Goal: Find specific page/section: Find specific page/section

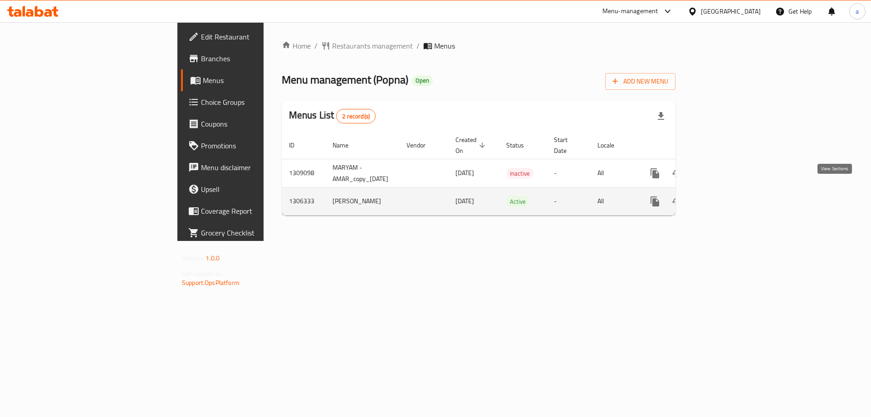
click at [726, 196] on icon "enhanced table" at bounding box center [720, 201] width 11 height 11
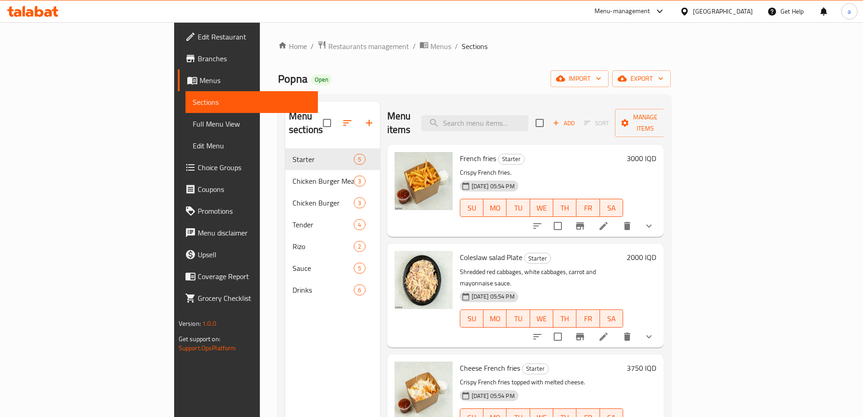
click at [193, 125] on span "Full Menu View" at bounding box center [252, 123] width 118 height 11
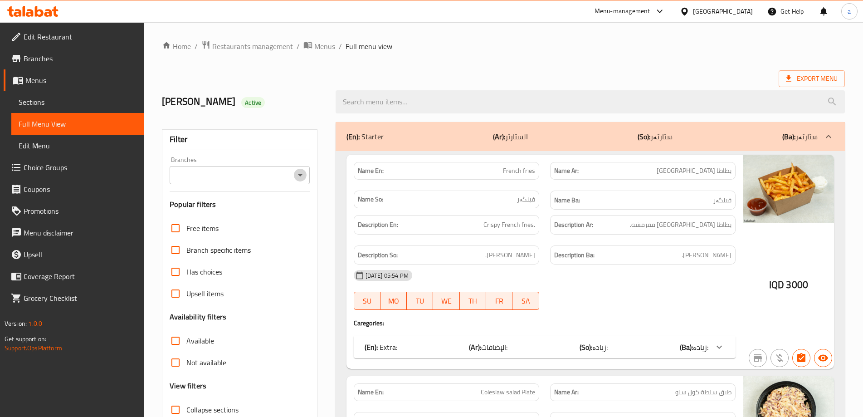
click at [302, 180] on icon "Open" at bounding box center [300, 175] width 11 height 11
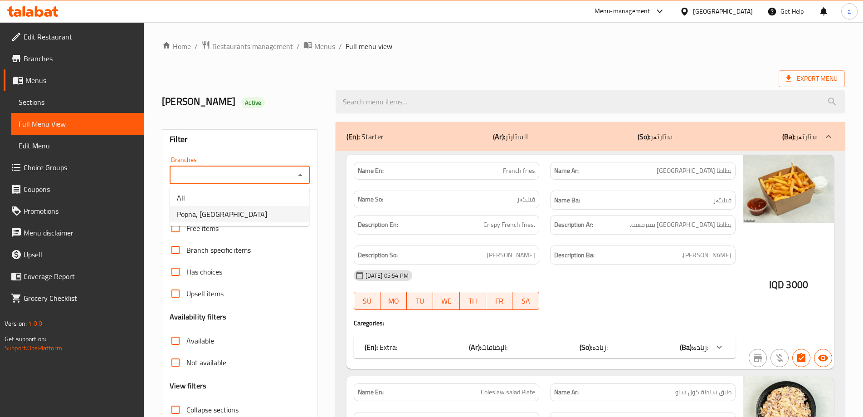
click at [279, 212] on li "Popna, [GEOGRAPHIC_DATA]" at bounding box center [240, 214] width 140 height 16
type input "Popna, [GEOGRAPHIC_DATA]"
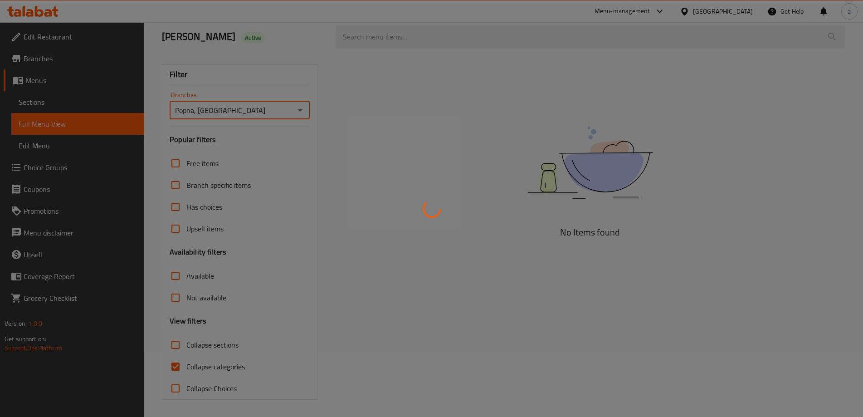
scroll to position [66, 0]
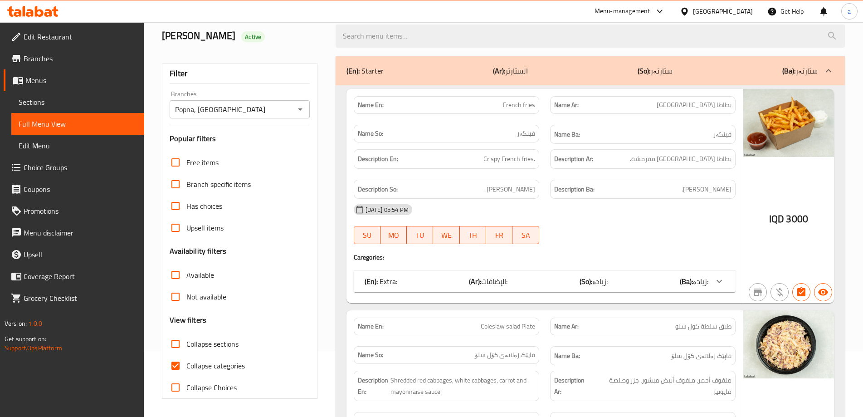
click at [216, 373] on label "Collapse categories" at bounding box center [205, 366] width 80 height 22
click at [186, 373] on input "Collapse categories" at bounding box center [176, 366] width 22 height 22
checkbox input "false"
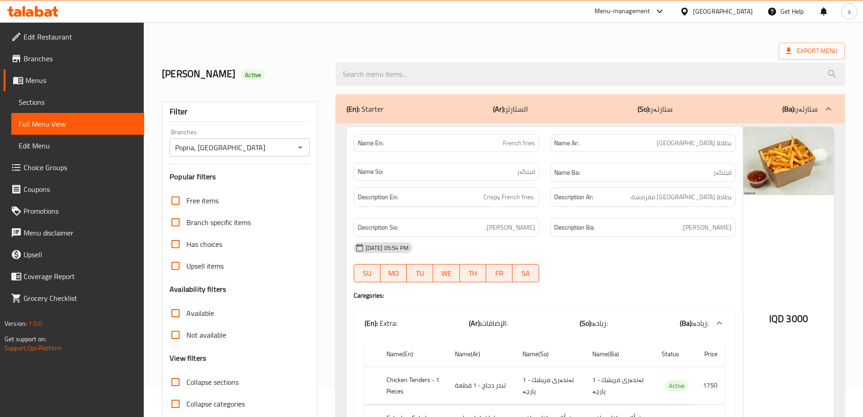
scroll to position [0, 0]
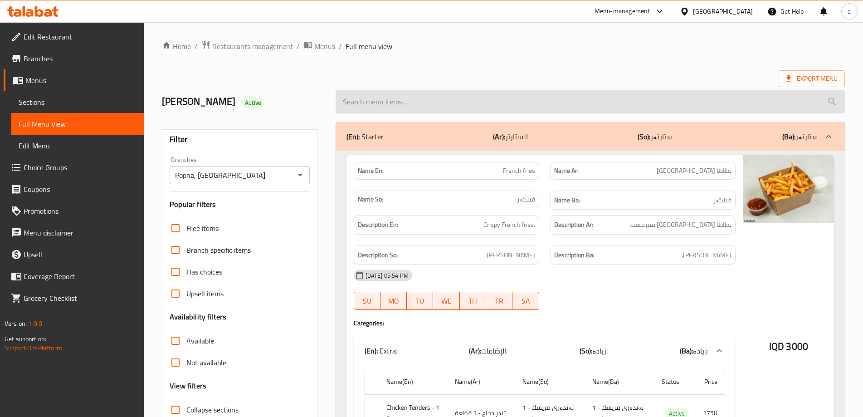
click at [419, 99] on input "search" at bounding box center [590, 101] width 509 height 23
paste input "zero"
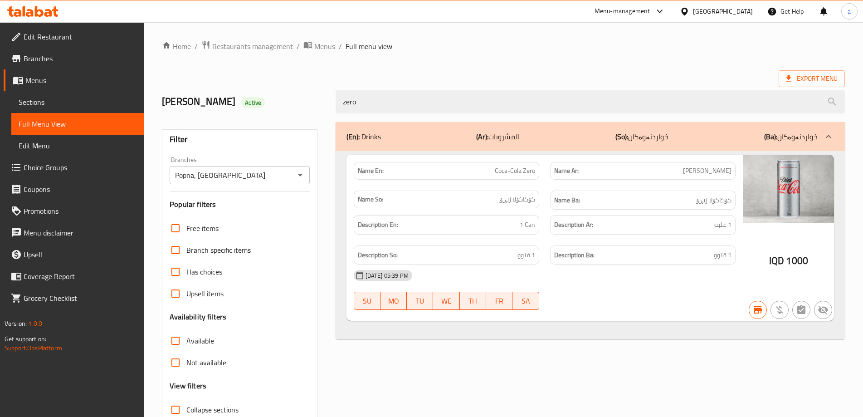
type input "zero"
drag, startPoint x: 378, startPoint y: 103, endPoint x: 308, endPoint y: 105, distance: 69.4
click at [307, 105] on div "[PERSON_NAME] Active zero" at bounding box center [503, 102] width 694 height 40
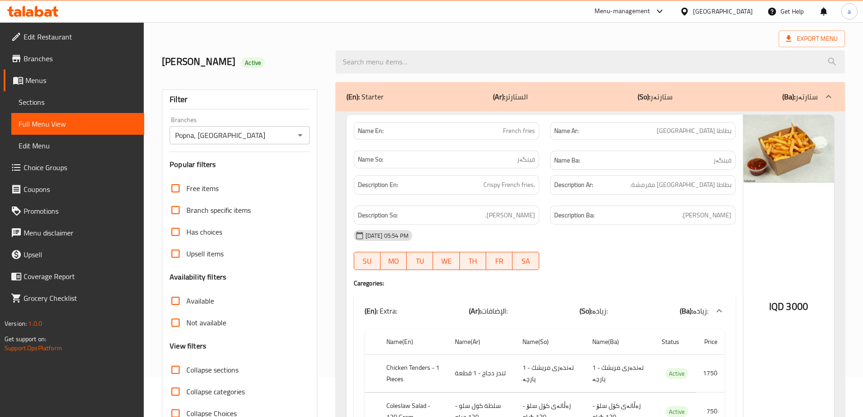
scroll to position [60, 0]
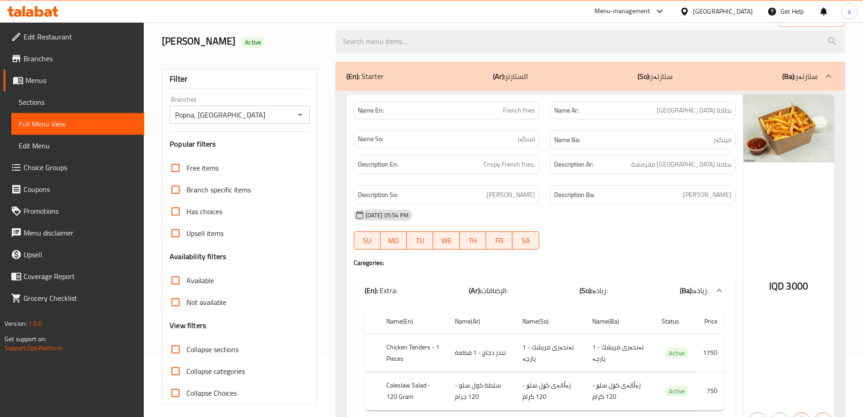
click at [196, 349] on span "Collapse sections" at bounding box center [212, 349] width 52 height 11
click at [186, 349] on input "Collapse sections" at bounding box center [176, 349] width 22 height 22
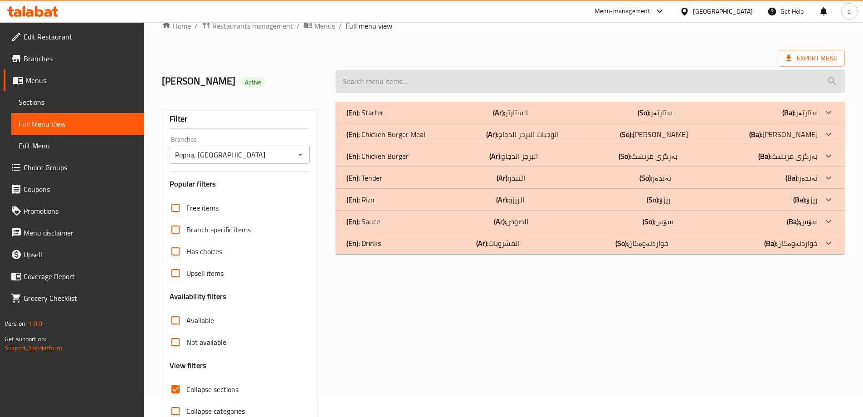
scroll to position [0, 0]
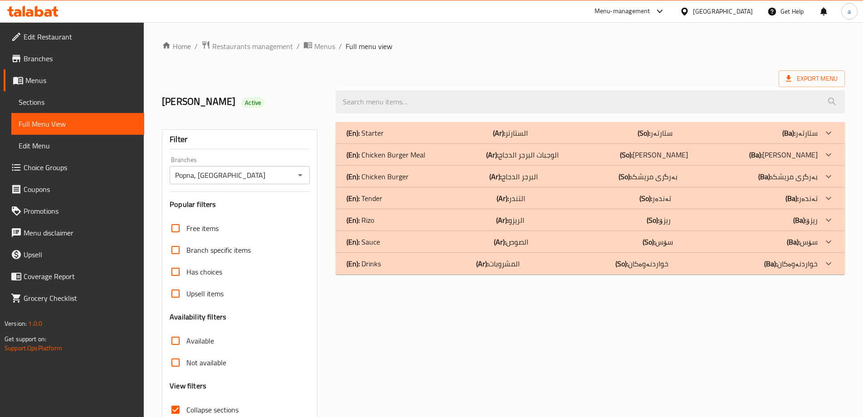
click at [616, 62] on div "Home / Restaurants management / Menus / Full menu view Export Menu [PERSON_NAME…" at bounding box center [503, 252] width 683 height 424
click at [211, 405] on span "Collapse sections" at bounding box center [212, 409] width 52 height 11
click at [186, 405] on input "Collapse sections" at bounding box center [176, 410] width 22 height 22
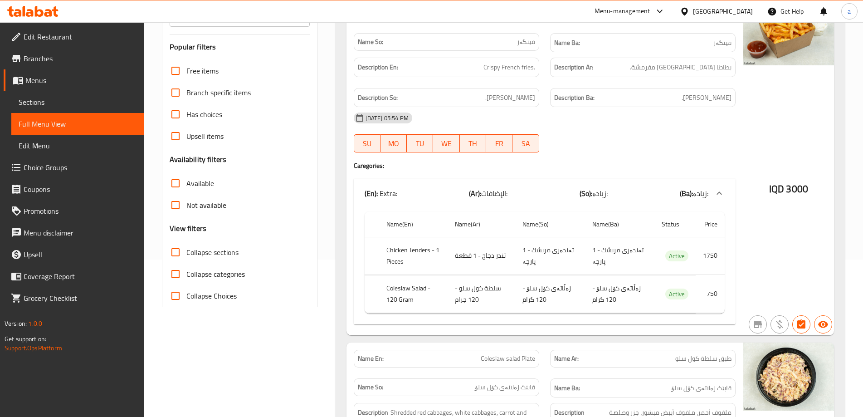
scroll to position [242, 0]
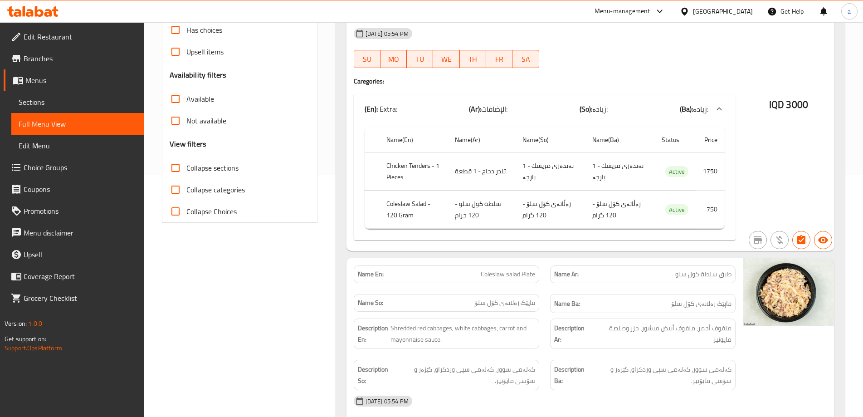
click at [201, 173] on span "Collapse sections" at bounding box center [212, 167] width 52 height 11
click at [186, 174] on input "Collapse sections" at bounding box center [176, 168] width 22 height 22
checkbox input "true"
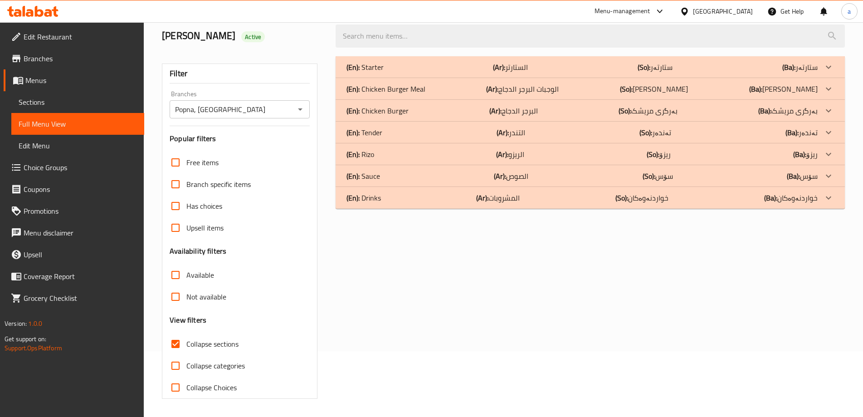
scroll to position [66, 0]
click at [406, 66] on div "(En): Starter (Ar): الستارتر (So): ستارتەر (Ba): ستارتەر" at bounding box center [582, 67] width 471 height 11
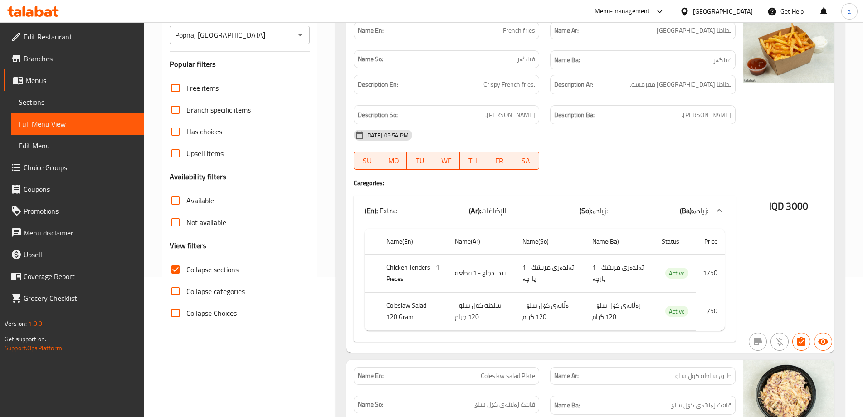
scroll to position [19, 0]
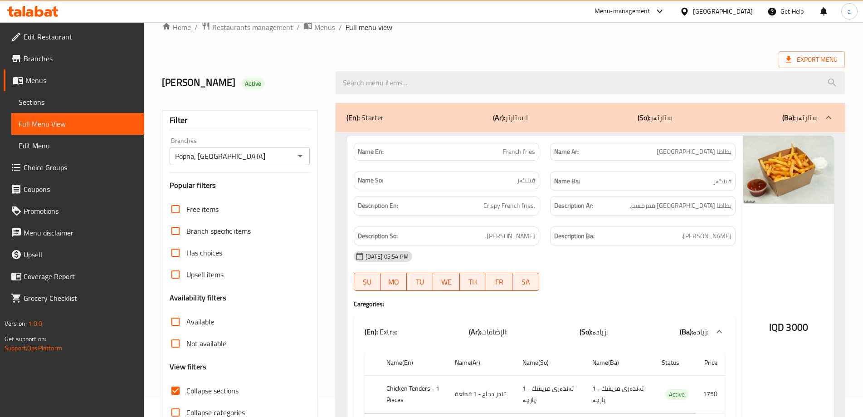
click at [525, 112] on p "(Ar): الستارتر" at bounding box center [510, 117] width 35 height 11
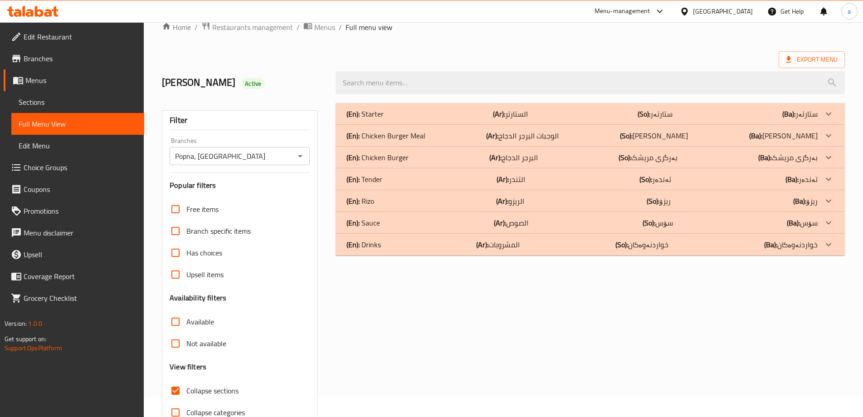
click at [453, 119] on div "(En): Chicken Burger Meal (Ar): الوجبات البرجر الدجاج (So): ژەمەکانی بەرگری مری…" at bounding box center [582, 113] width 471 height 11
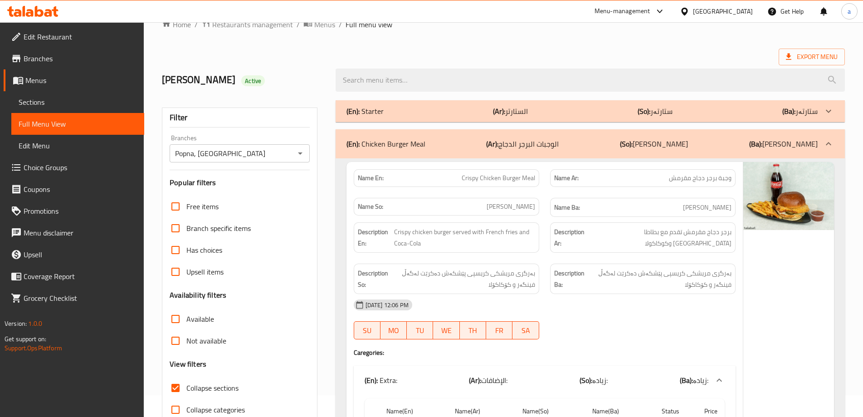
scroll to position [0, 0]
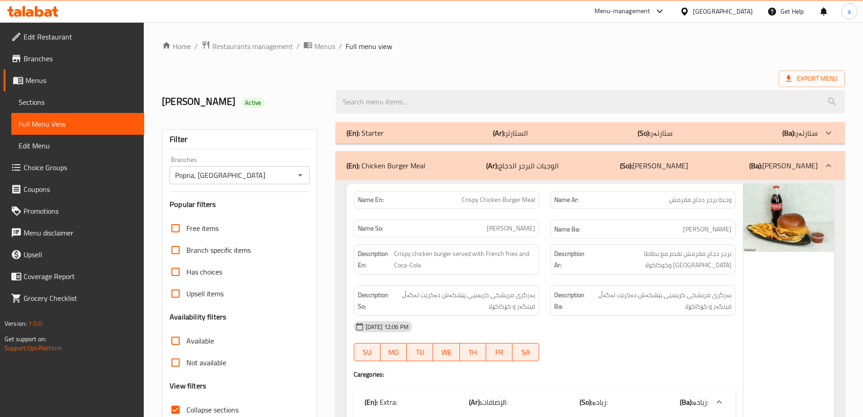
click at [551, 158] on div "(En): Chicken Burger Meal (Ar): الوجبات البرجر الدجاج (So): ژەمەکانی بەرگری مری…" at bounding box center [590, 165] width 509 height 29
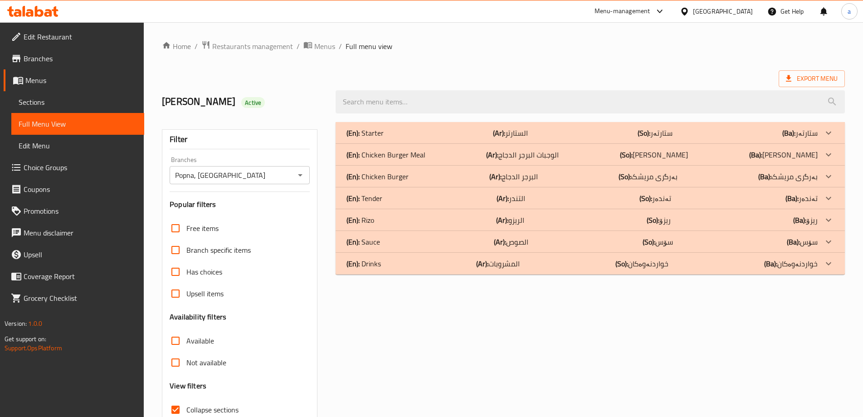
click at [436, 138] on div "(En): Chicken Burger (Ar): البرجر الدجاج (So): بەرگری مریشک (Ba): بەرگری مریشک" at bounding box center [582, 132] width 471 height 11
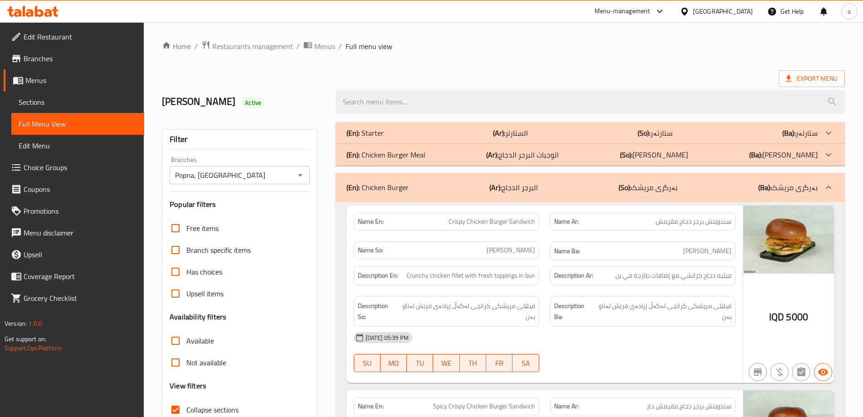
click at [492, 196] on div "(En): Chicken Burger (Ar): البرجر الدجاج (So): بەرگری مریشک (Ba): بەرگری مریشک" at bounding box center [590, 187] width 509 height 29
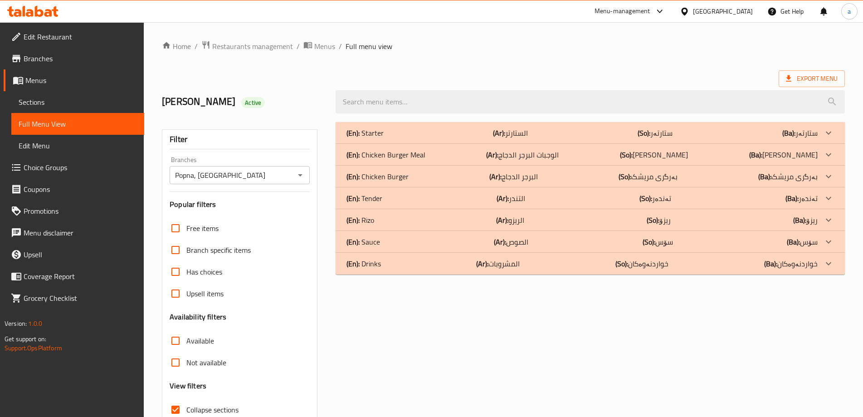
click at [484, 138] on div "(En): Tender (Ar): التندر (So): تەندەر (Ba): تەندەر" at bounding box center [582, 132] width 471 height 11
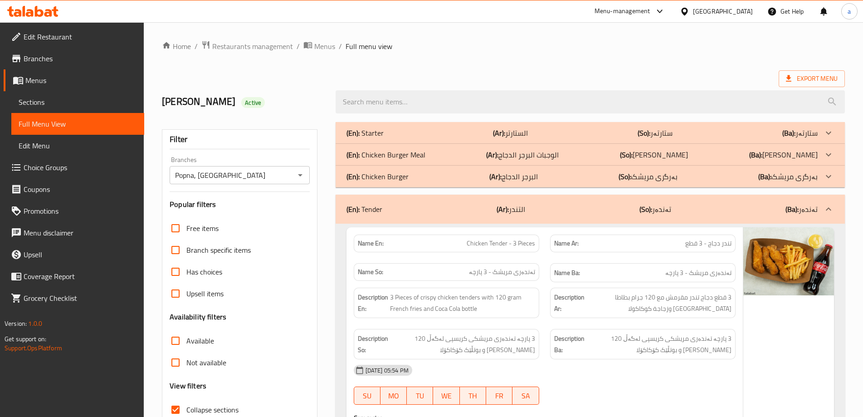
click at [509, 206] on b "(Ar):" at bounding box center [503, 209] width 12 height 14
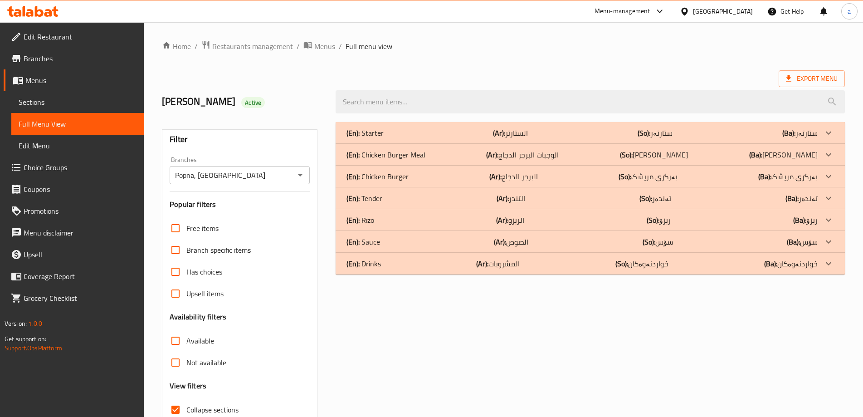
click at [488, 138] on div "(En): [PERSON_NAME] (Ar): الريزو (So): ریزۆ (Ba): ریزۆ" at bounding box center [582, 132] width 471 height 11
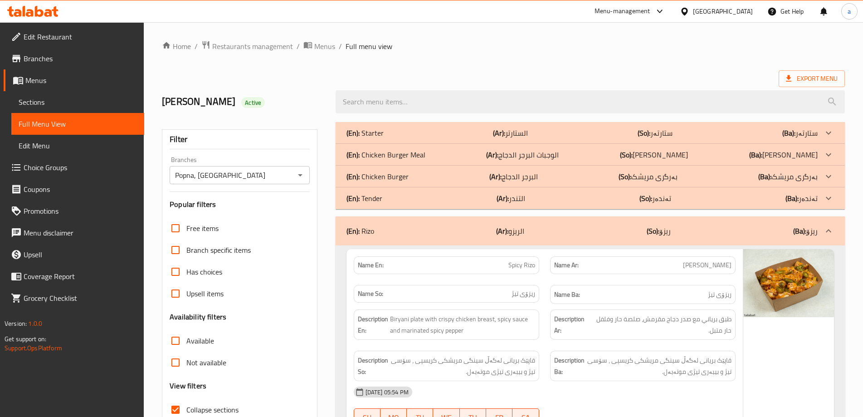
click at [482, 223] on div "(En): [PERSON_NAME] (Ar): الريزو (So): ریزۆ (Ba): ریزۆ" at bounding box center [590, 230] width 509 height 29
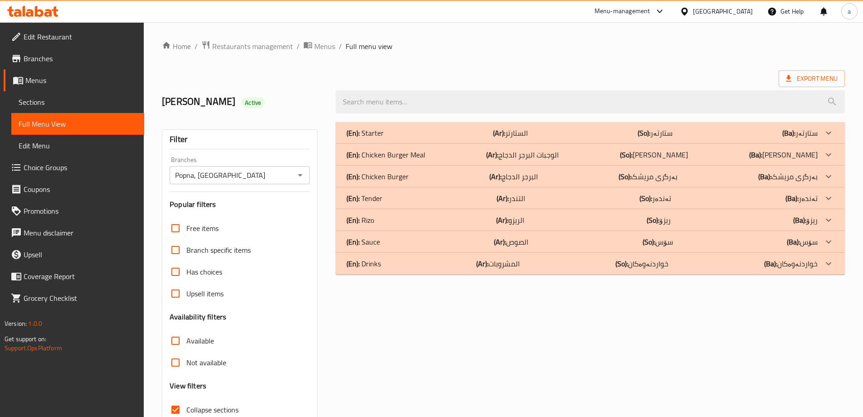
click at [516, 138] on p "(Ar): الصوص" at bounding box center [510, 132] width 35 height 11
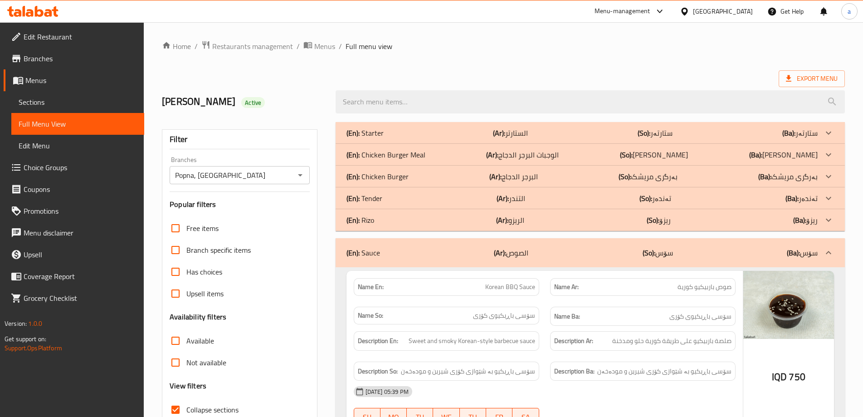
drag, startPoint x: 447, startPoint y: 250, endPoint x: 448, endPoint y: 264, distance: 13.2
click at [447, 250] on div "(En): Sauce (Ar): الصوص (So): سۆس (Ba): سۆس" at bounding box center [582, 252] width 471 height 11
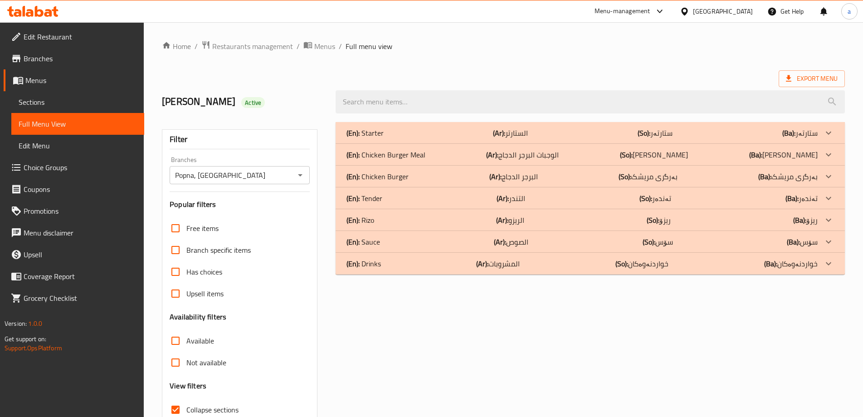
click at [446, 138] on div "(En): Drinks (Ar): المشروبات (So): خواردنەوەکان (Ba): خواردنەوەکان" at bounding box center [582, 132] width 471 height 11
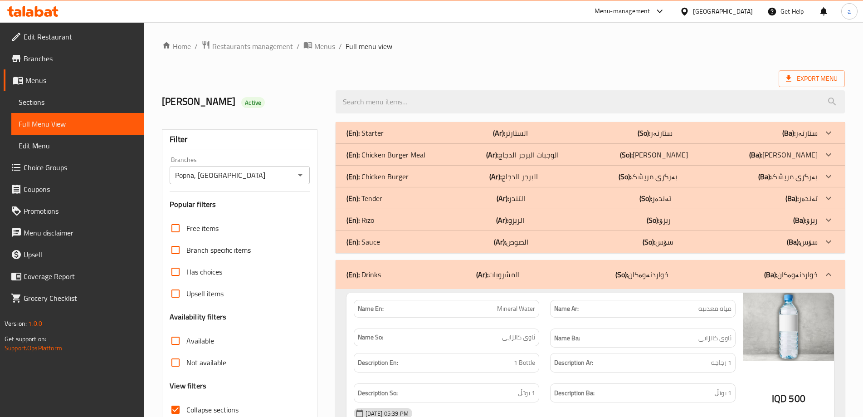
click at [447, 269] on div "(En): Drinks (Ar): المشروبات (So): خواردنەوەکان (Ba): خواردنەوەکان" at bounding box center [590, 274] width 509 height 29
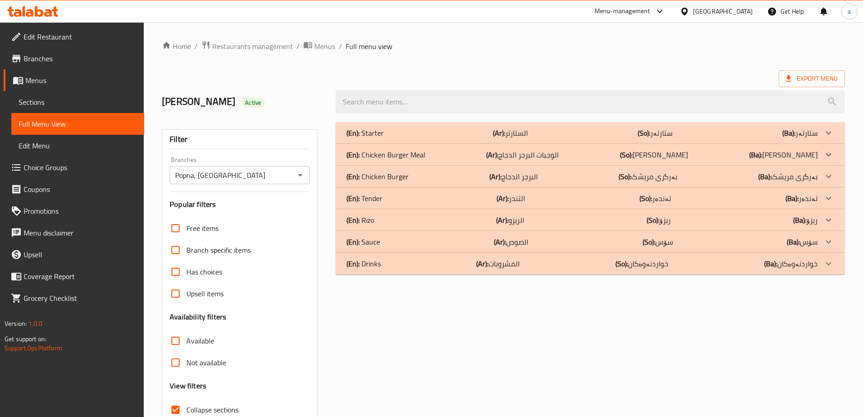
click at [384, 138] on p "(En): Chicken Burger Meal" at bounding box center [365, 132] width 37 height 11
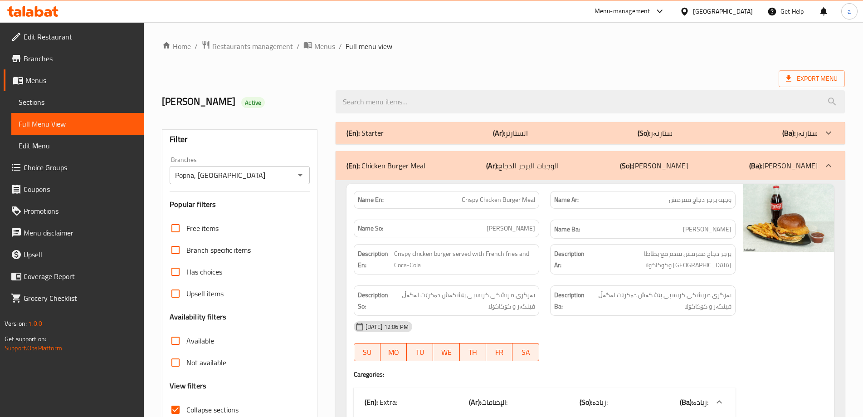
click at [30, 13] on icon at bounding box center [30, 13] width 8 height 8
